Goal: Transaction & Acquisition: Purchase product/service

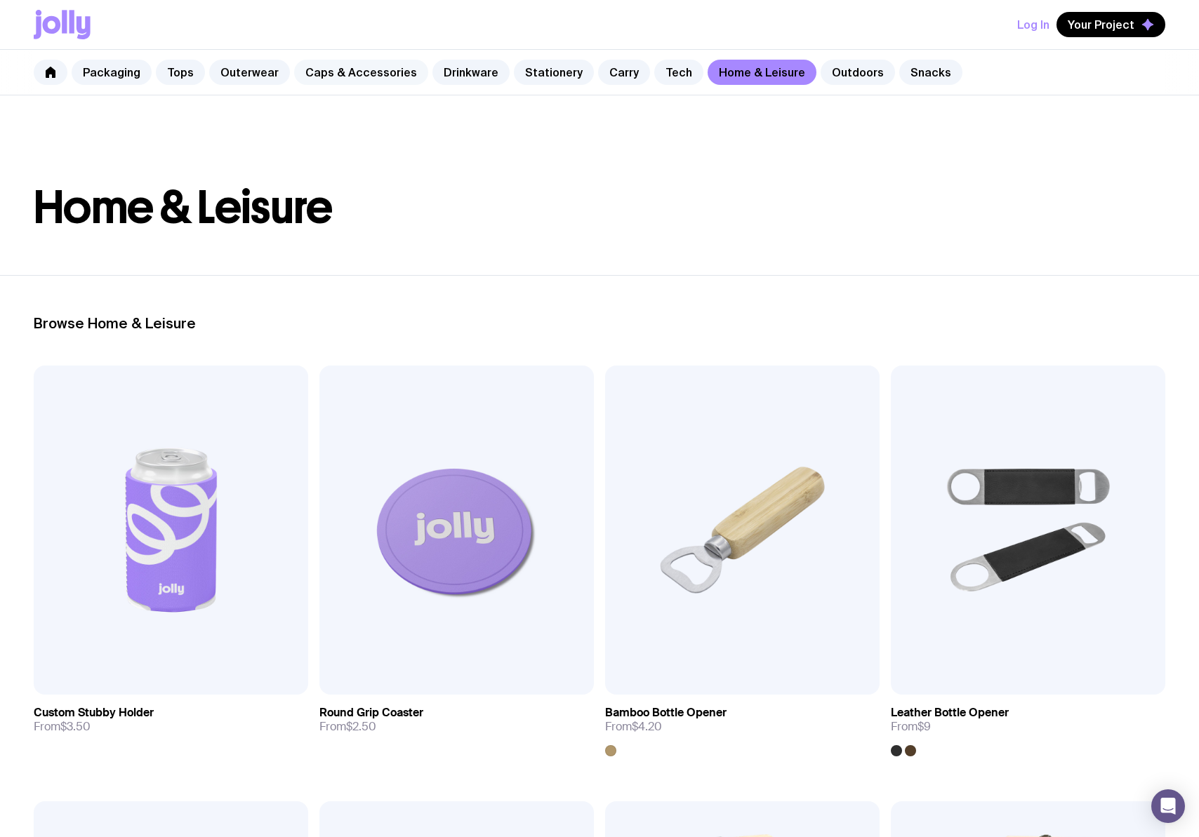
click at [341, 73] on link "Caps & Accessories" at bounding box center [361, 72] width 134 height 25
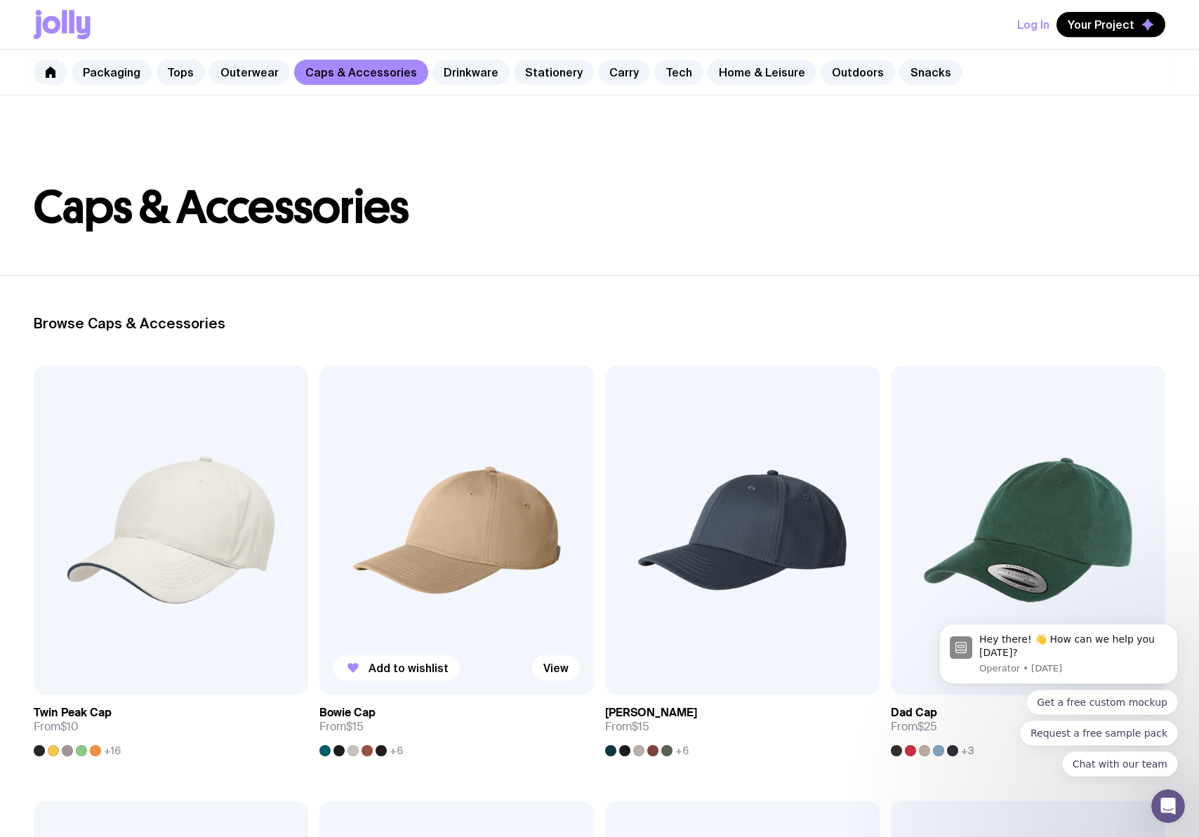
click at [385, 754] on div "+6" at bounding box center [361, 750] width 84 height 11
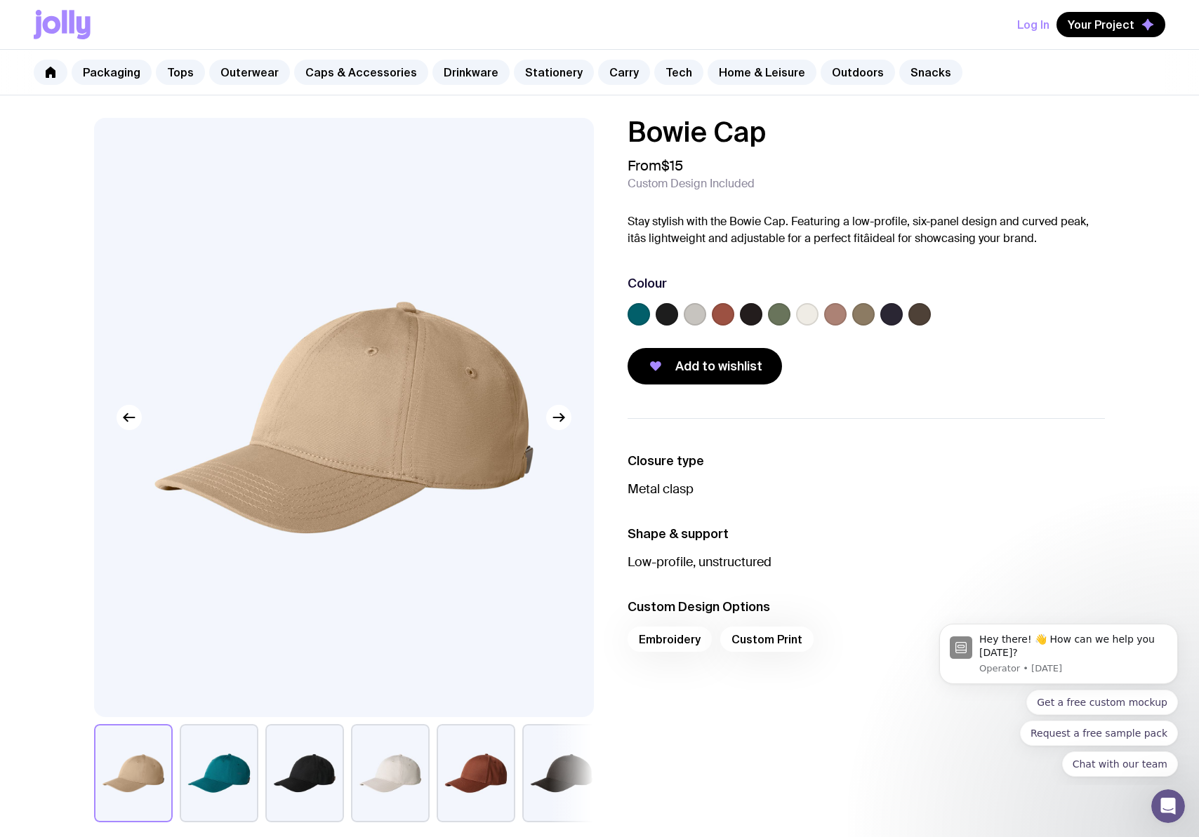
click at [904, 315] on div at bounding box center [865, 317] width 477 height 28
click at [899, 319] on label at bounding box center [891, 314] width 22 height 22
click at [0, 0] on input "radio" at bounding box center [0, 0] width 0 height 0
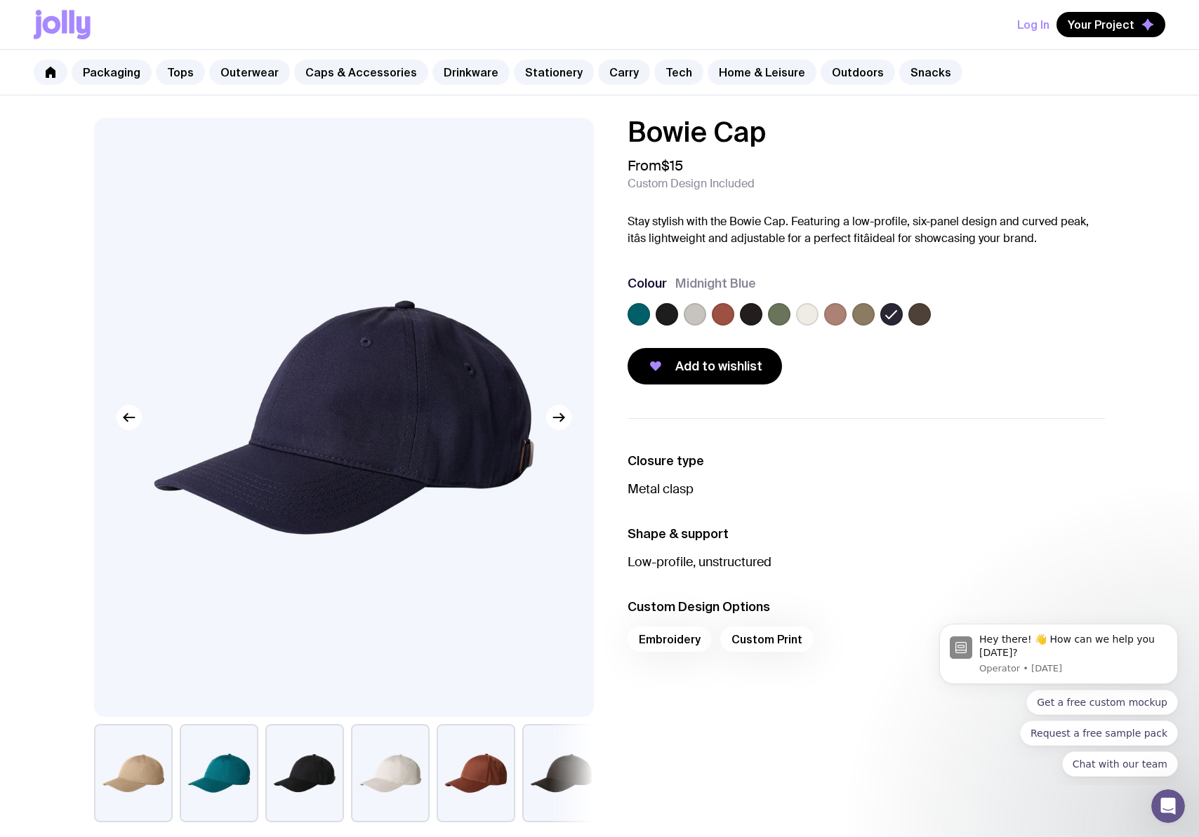
click at [748, 317] on label at bounding box center [751, 314] width 22 height 22
click at [0, 0] on input "radio" at bounding box center [0, 0] width 0 height 0
